Goal: Task Accomplishment & Management: Manage account settings

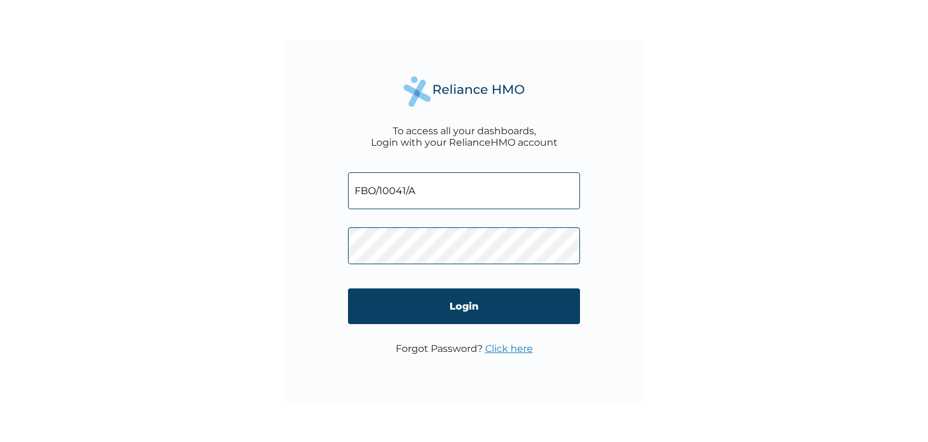
type input "FBO/10041/A"
click input "Login" at bounding box center [464, 306] width 232 height 36
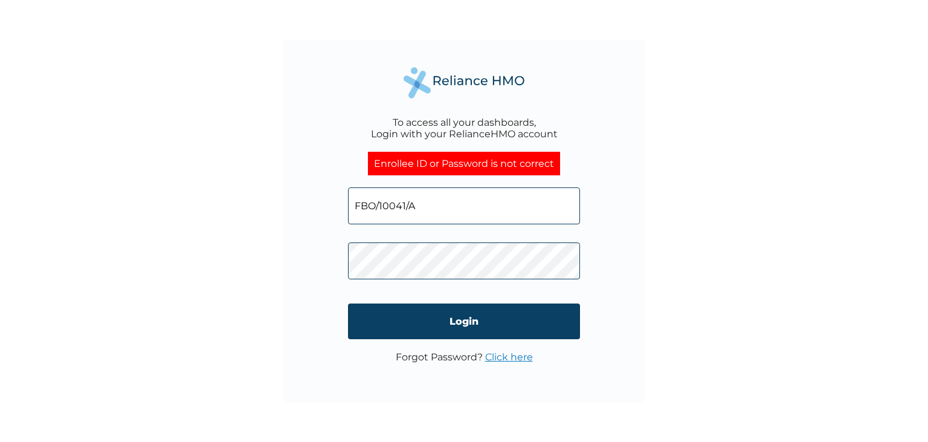
click at [637, 202] on div "To access all your dashboards, Login with your RelianceHMO account Enrollee ID …" at bounding box center [464, 221] width 363 height 363
click at [511, 359] on link "Click here" at bounding box center [509, 356] width 48 height 11
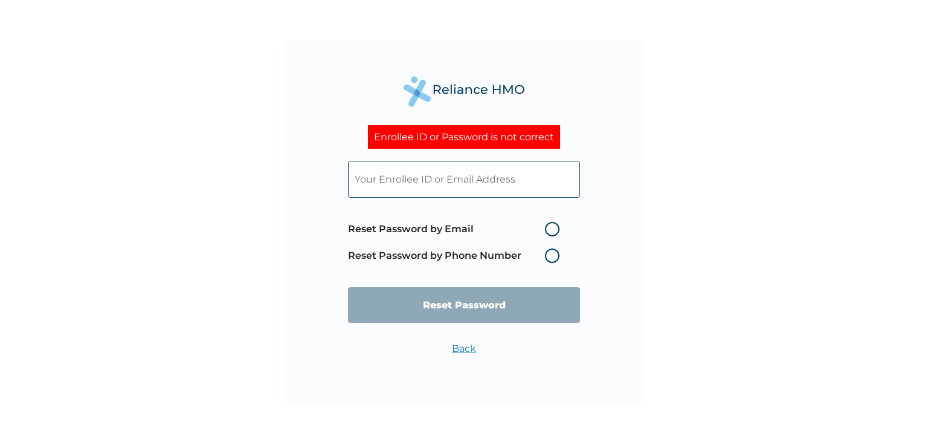
click at [553, 227] on label "Reset Password by Email" at bounding box center [457, 229] width 218 height 15
click at [548, 227] on input "Reset Password by Email" at bounding box center [537, 228] width 19 height 19
radio input "true"
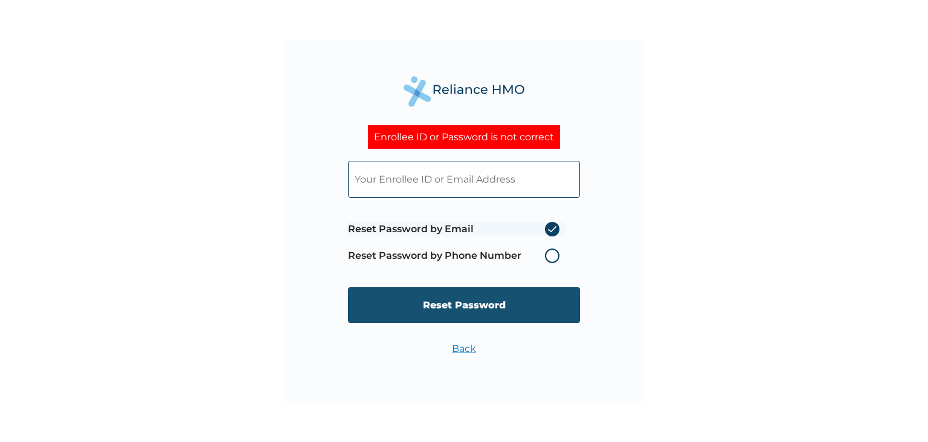
click at [477, 306] on input "Reset Password" at bounding box center [464, 305] width 232 height 36
type input "[PERSON_NAME][EMAIL_ADDRESS][PERSON_NAME][DOMAIN_NAME]"
click at [459, 309] on input "Reset Password" at bounding box center [464, 305] width 232 height 36
